Goal: Complete application form

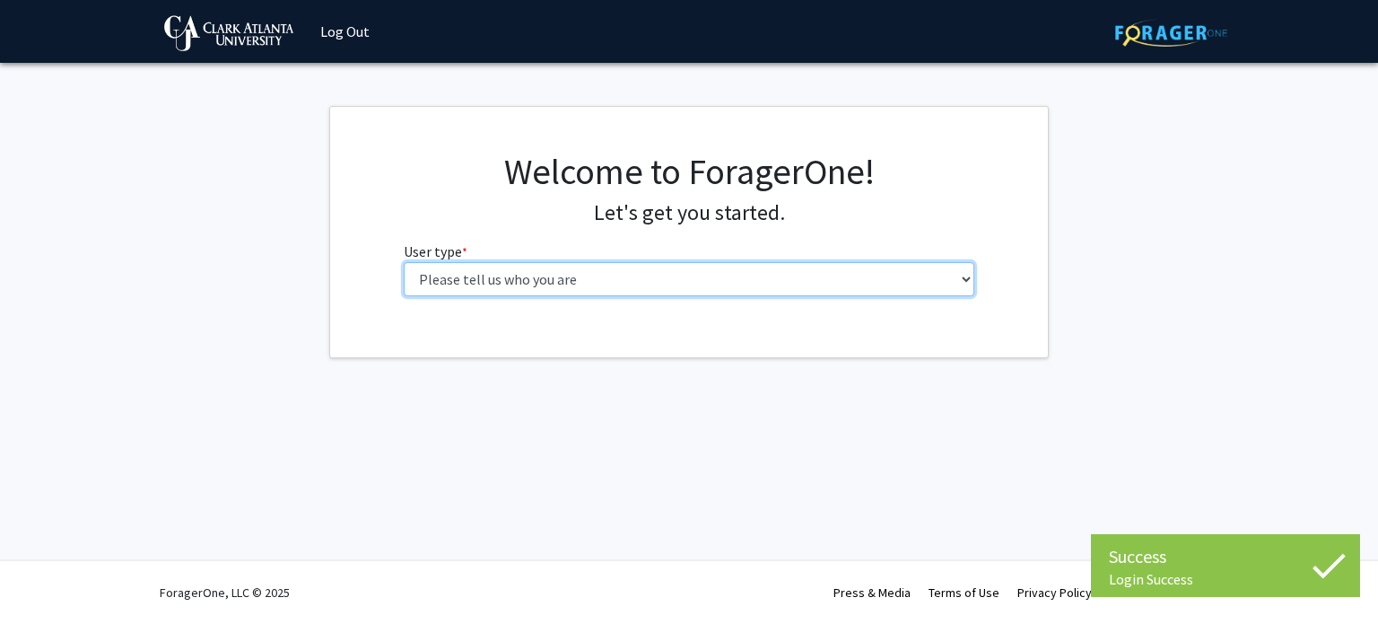
click at [648, 274] on select "Please tell us who you are Undergraduate Student Master's Student Doctoral Cand…" at bounding box center [690, 279] width 572 height 34
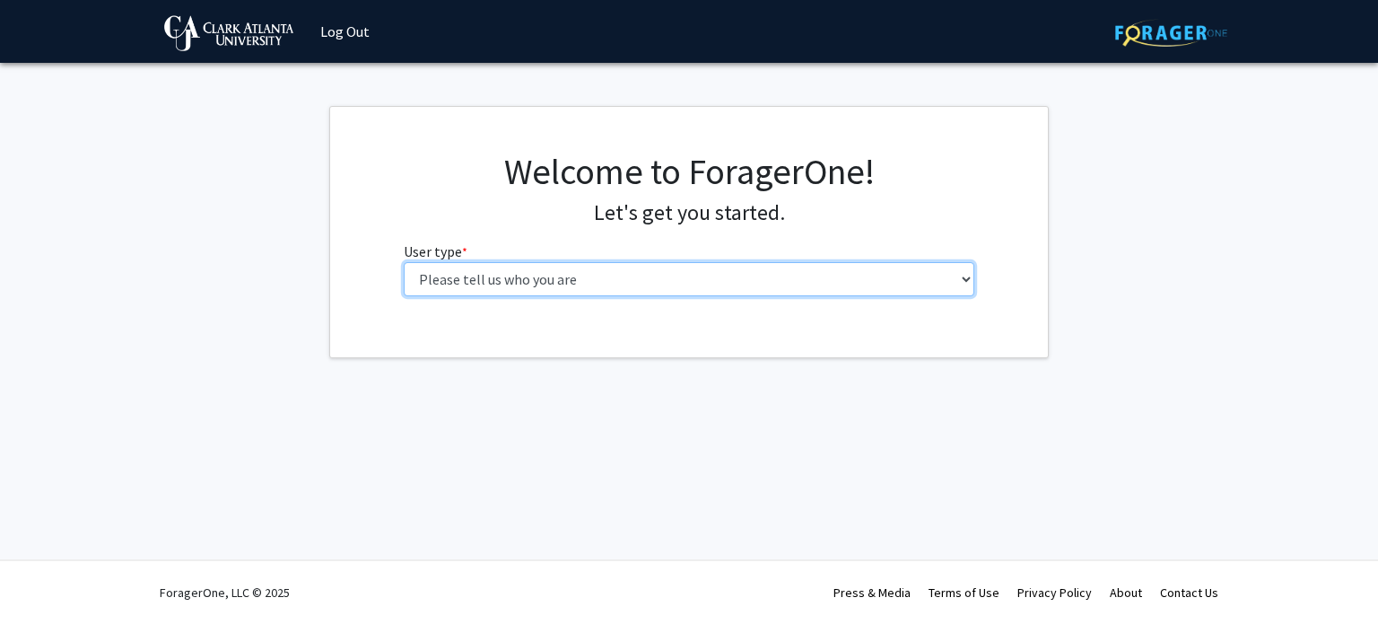
select select "2: masters"
click at [404, 262] on select "Please tell us who you are Undergraduate Student Master's Student Doctoral Cand…" at bounding box center [690, 279] width 572 height 34
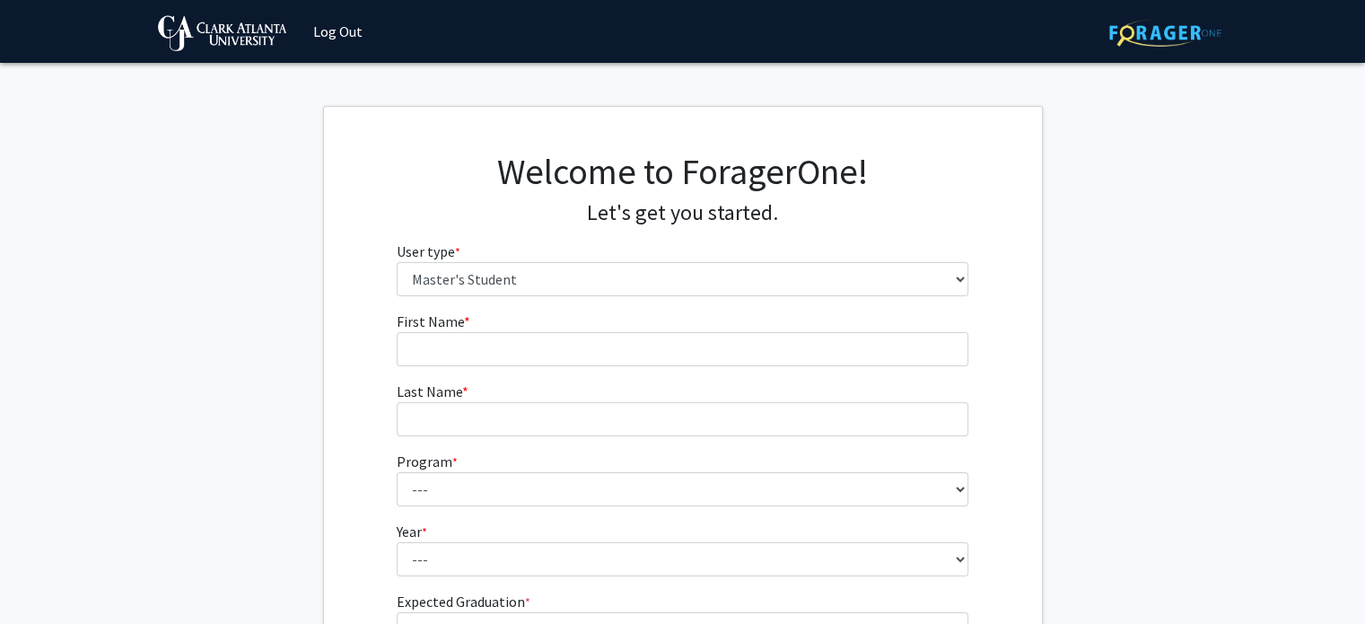
click at [656, 367] on form "First Name * required Last Name * required Program * required --- Accounting Af…" at bounding box center [683, 491] width 572 height 363
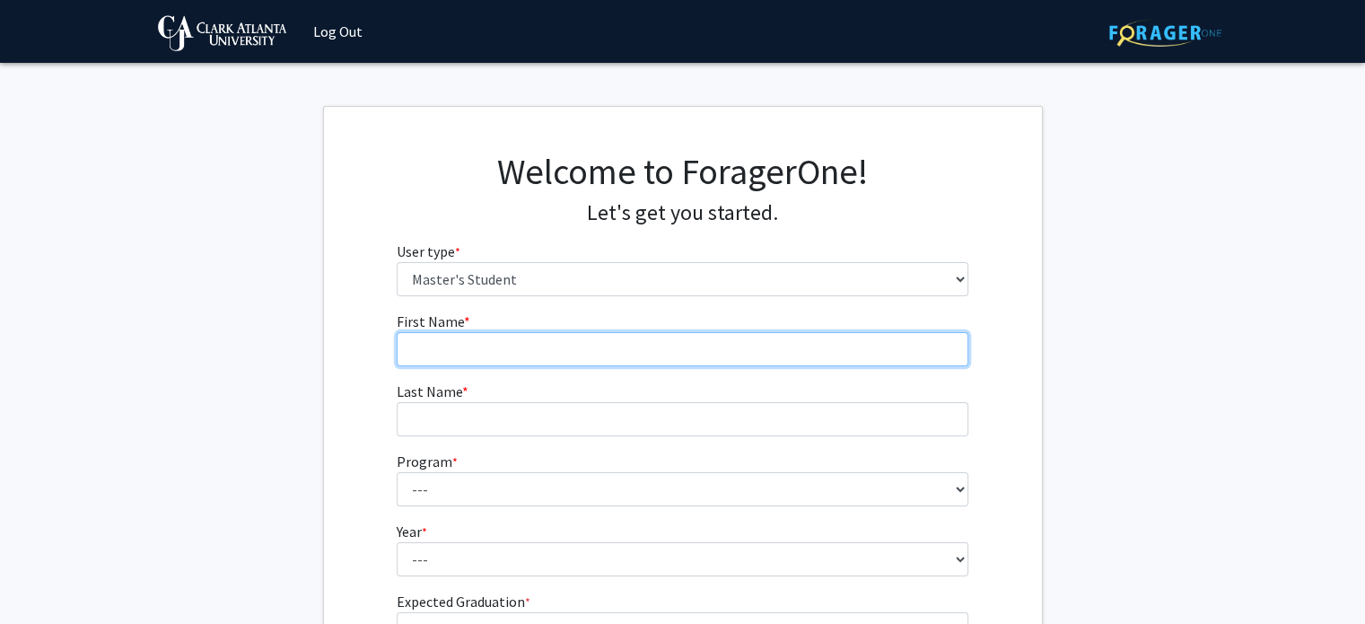
click at [628, 353] on input "First Name * required" at bounding box center [683, 349] width 572 height 34
type input "[PERSON_NAME]"
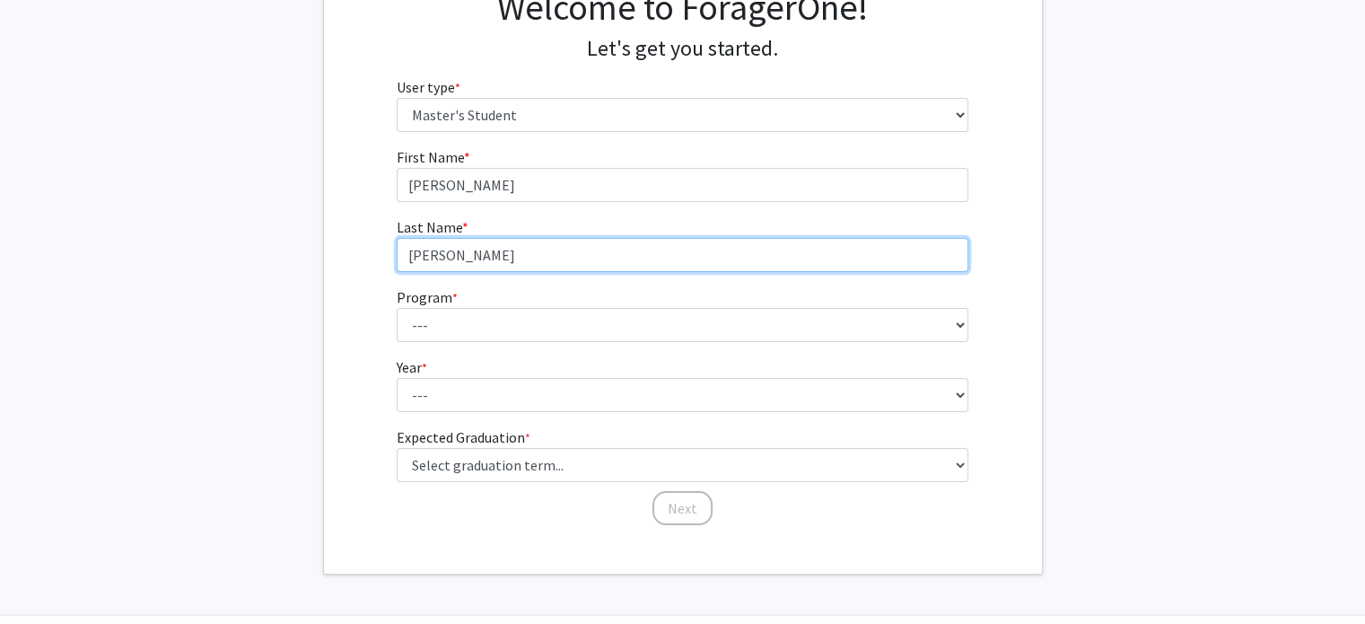
scroll to position [181, 0]
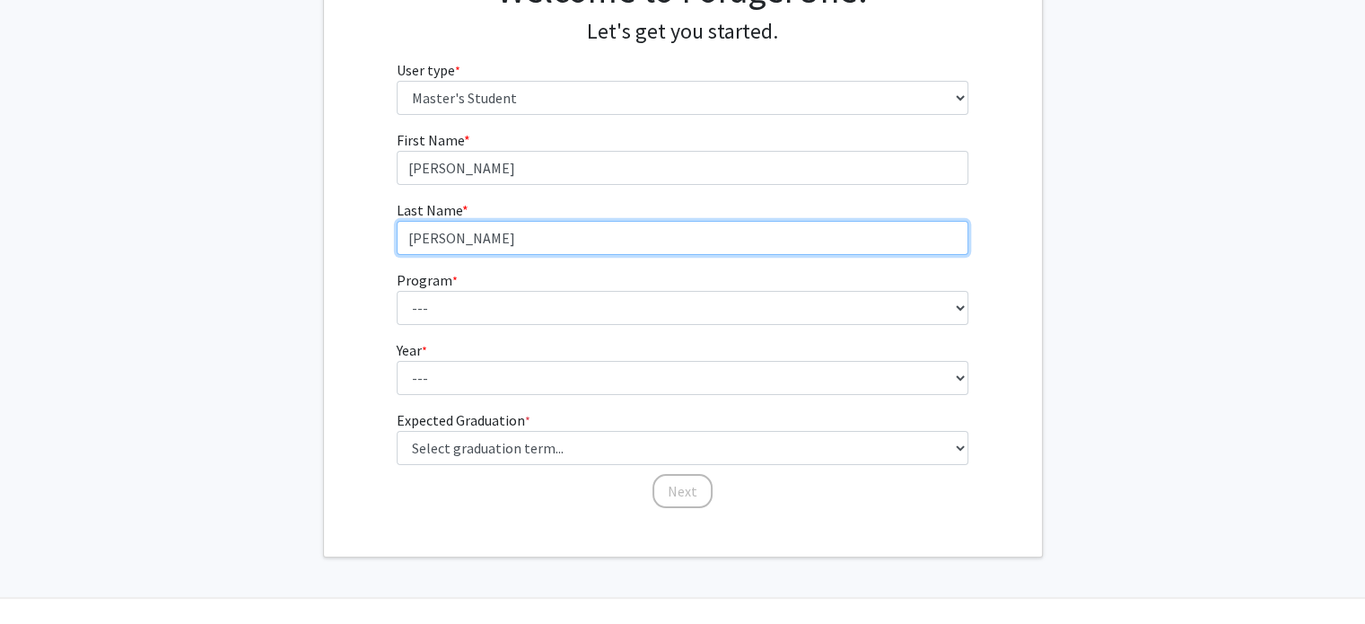
type input "[PERSON_NAME]"
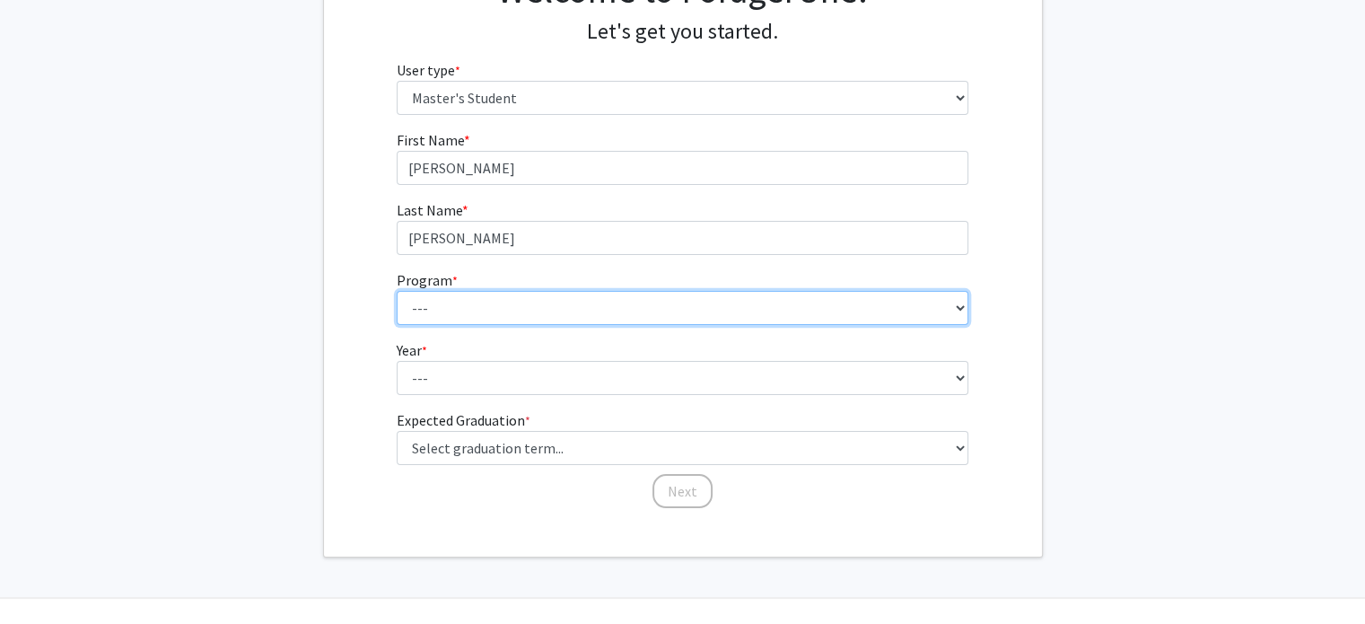
click at [547, 308] on select "--- Accounting African American Studies African-American Studies, [DEMOGRAPHIC_…" at bounding box center [683, 308] width 572 height 34
select select "26: 2216"
click at [397, 291] on select "--- Accounting African American Studies African-American Studies, [DEMOGRAPHIC_…" at bounding box center [683, 308] width 572 height 34
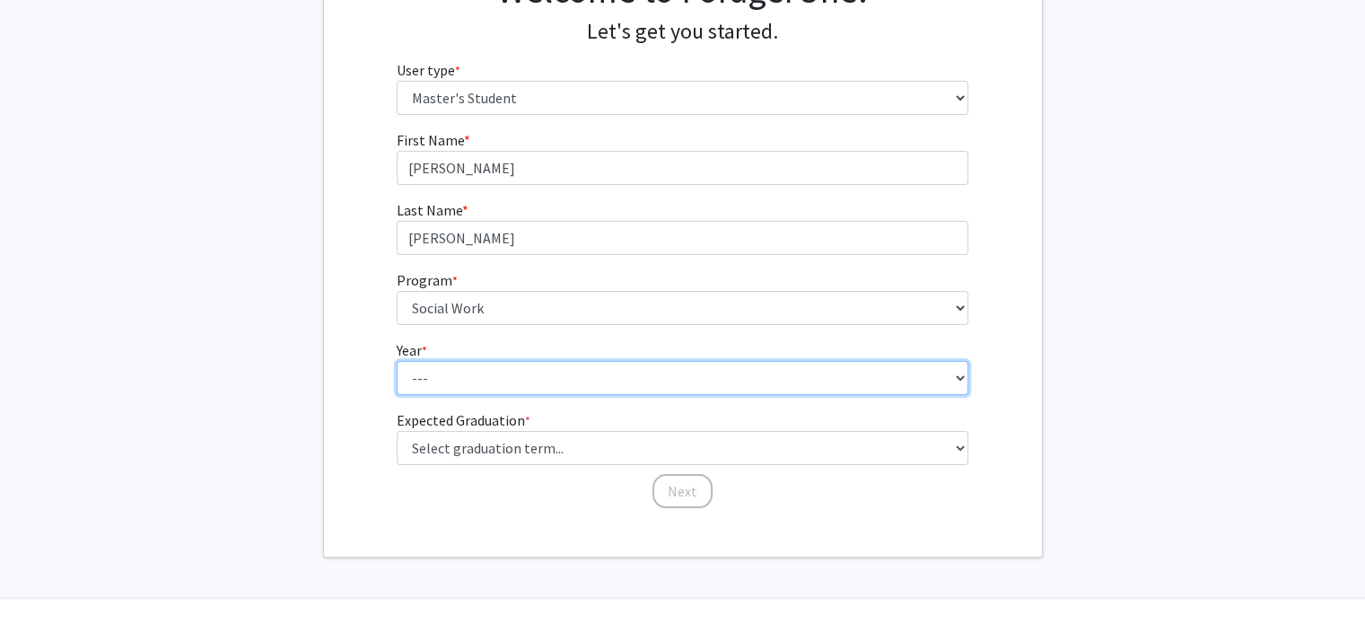
click at [514, 380] on select "--- First Year Second Year" at bounding box center [683, 378] width 572 height 34
select select "1: first_year"
click at [397, 361] on select "--- First Year Second Year" at bounding box center [683, 378] width 572 height 34
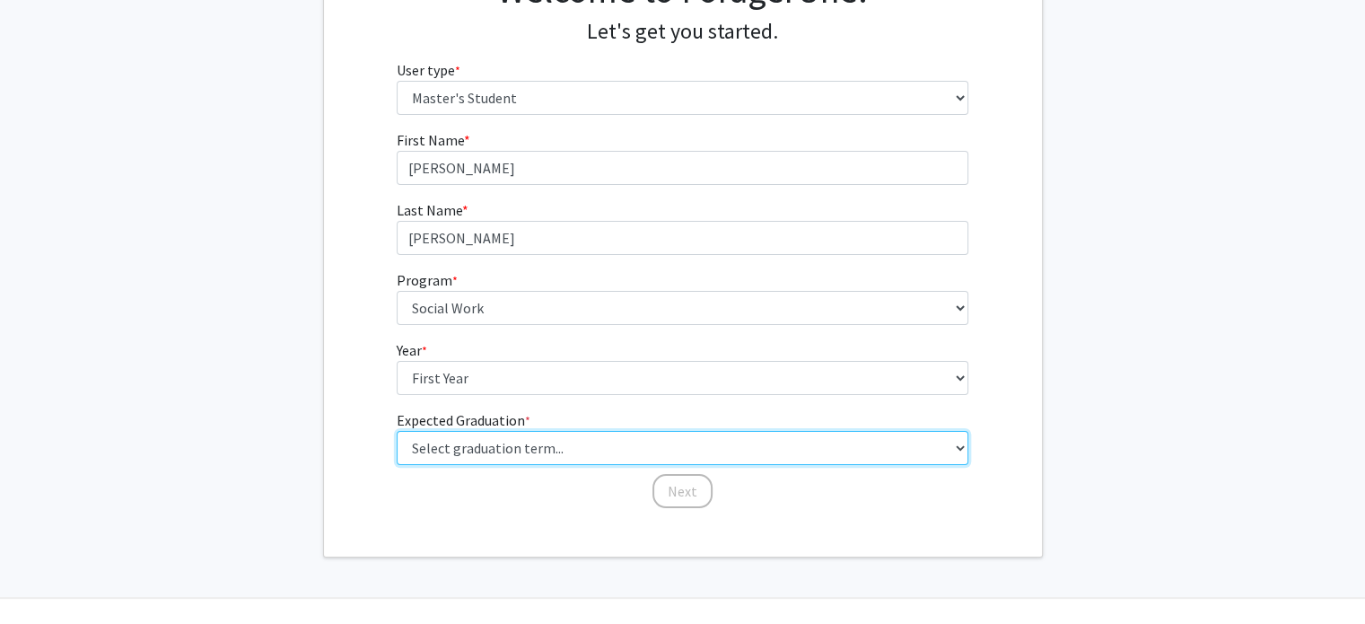
click at [571, 448] on select "Select graduation term... Spring 2025 Summer 2025 Fall 2025 Winter 2025 Spring …" at bounding box center [683, 448] width 572 height 34
select select "14: summer_2028"
click at [397, 431] on select "Select graduation term... Spring 2025 Summer 2025 Fall 2025 Winter 2025 Spring …" at bounding box center [683, 448] width 572 height 34
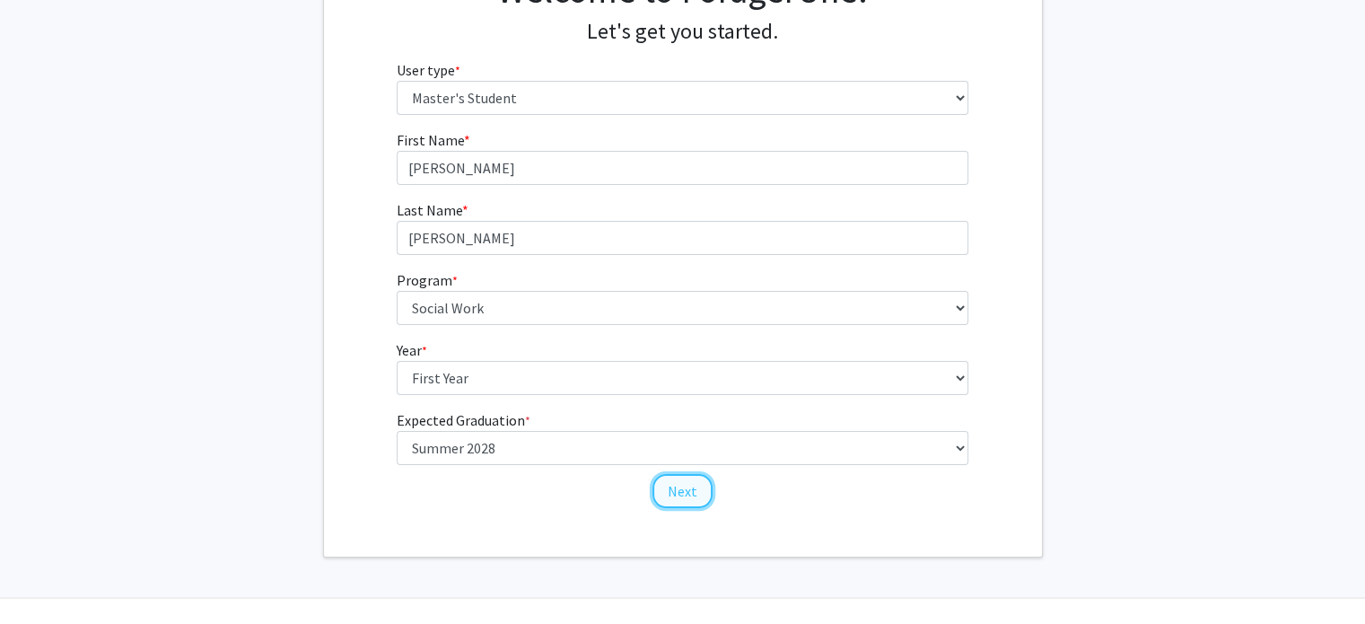
click at [685, 488] on button "Next" at bounding box center [682, 491] width 60 height 34
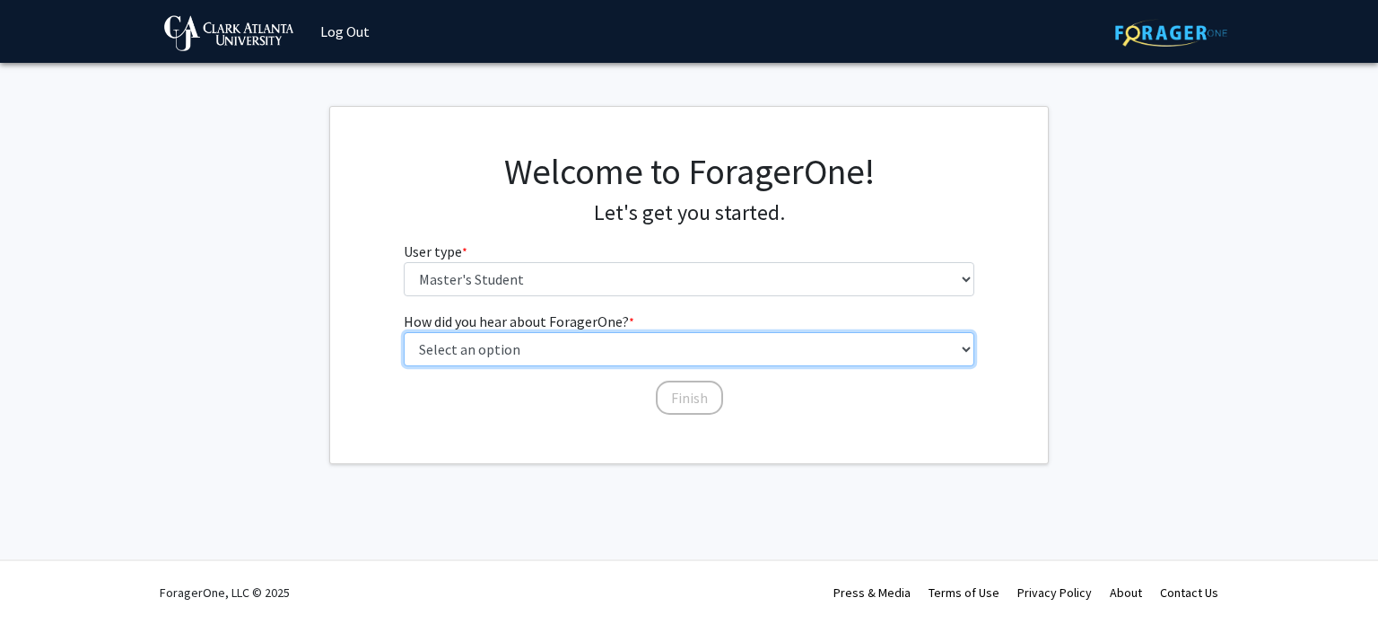
click at [668, 345] on select "Select an option Peer/student recommendation Faculty/staff recommendation Unive…" at bounding box center [690, 349] width 572 height 34
select select "3: university_website"
click at [404, 332] on select "Select an option Peer/student recommendation Faculty/staff recommendation Unive…" at bounding box center [690, 349] width 572 height 34
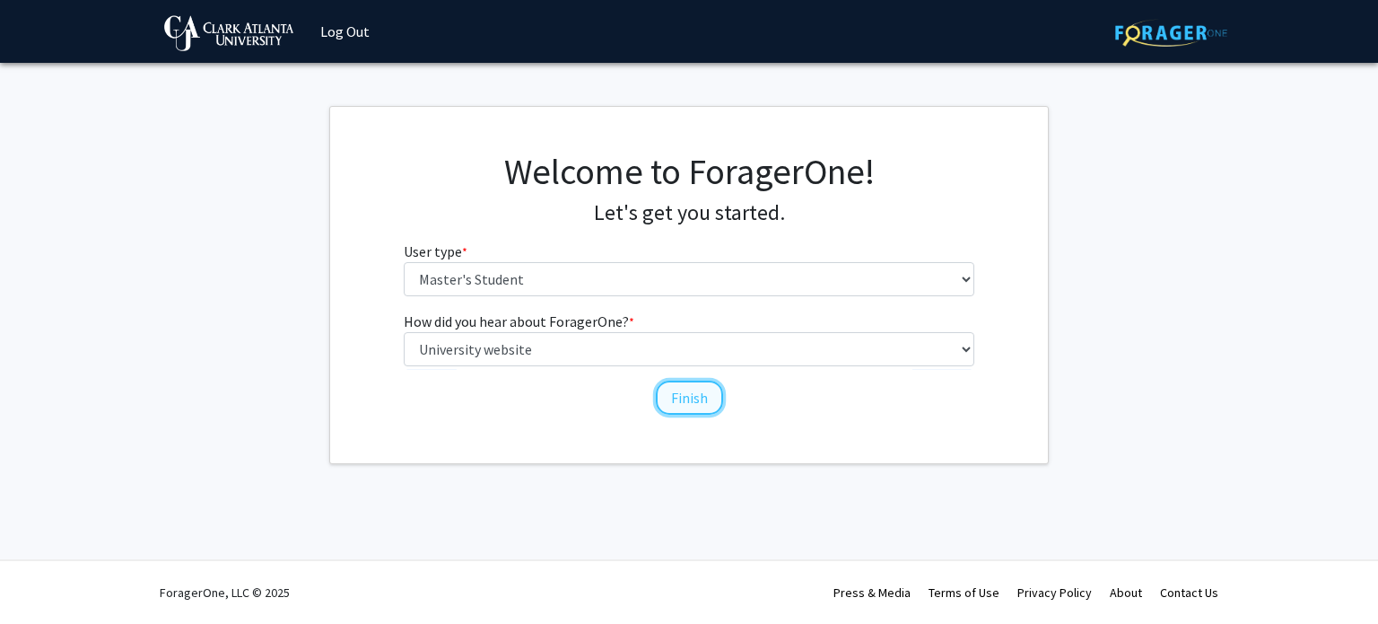
click at [698, 403] on button "Finish" at bounding box center [689, 397] width 67 height 34
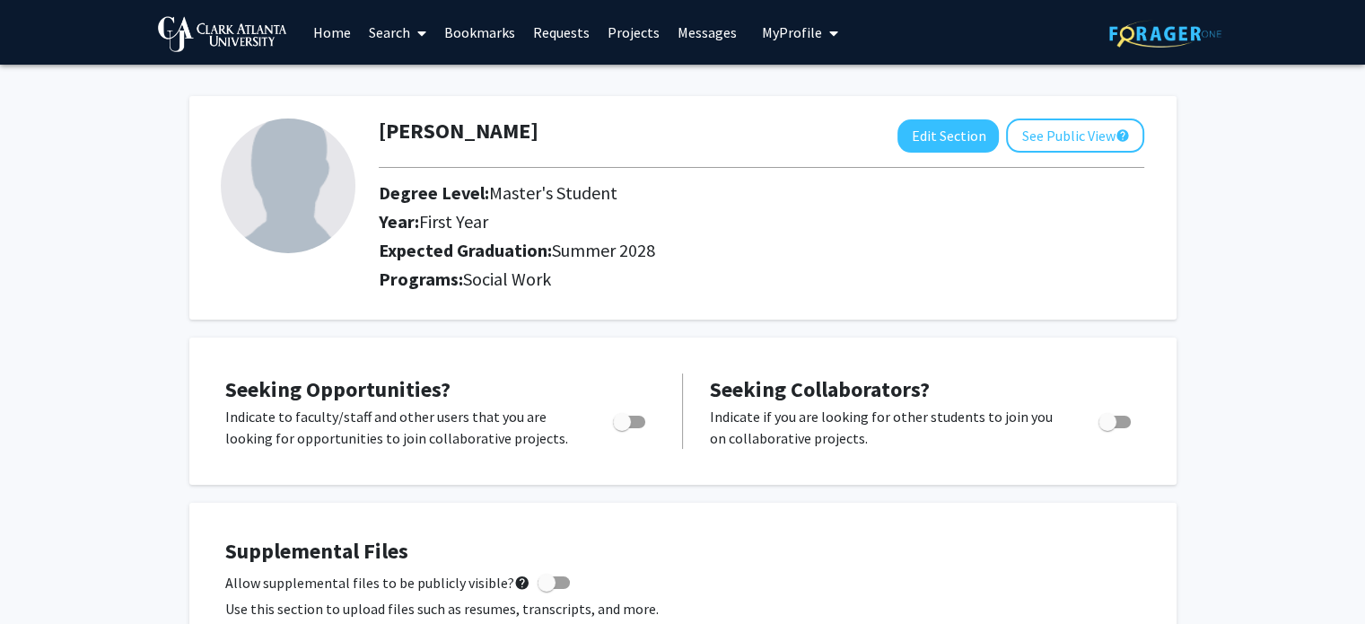
click at [328, 39] on link "Home" at bounding box center [332, 32] width 56 height 63
